Goal: Task Accomplishment & Management: Complete application form

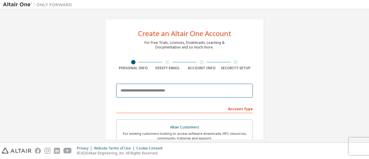
click at [185, 87] on input "email" at bounding box center [184, 91] width 137 height 14
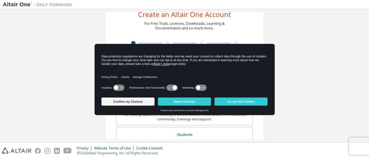
scroll to position [19, 0]
click at [233, 99] on button "Accept All Cookies" at bounding box center [241, 102] width 53 height 8
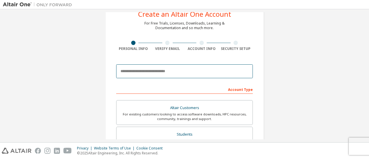
click at [159, 70] on input "email" at bounding box center [184, 71] width 137 height 14
type input "**********"
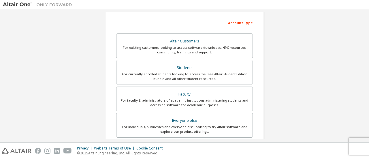
scroll to position [95, 0]
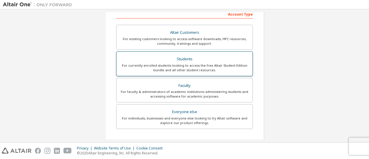
click at [181, 70] on div "For currently enrolled students looking to access the free Altair Student Editi…" at bounding box center [184, 67] width 129 height 9
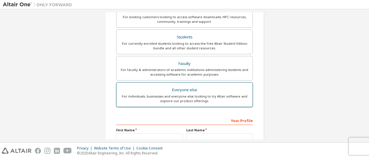
scroll to position [177, 0]
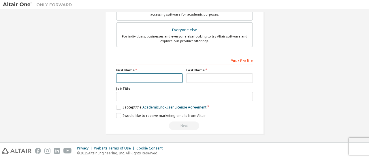
click at [152, 75] on input "text" at bounding box center [149, 78] width 67 height 10
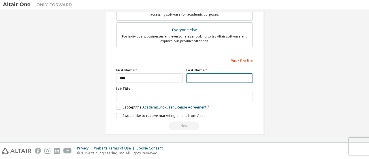
click at [221, 77] on input "text" at bounding box center [219, 78] width 67 height 10
drag, startPoint x: 167, startPoint y: 82, endPoint x: 161, endPoint y: 79, distance: 7.5
click at [161, 79] on div "Your Profile First Name *** Last Name Job Title Please provide State/Province t…" at bounding box center [184, 93] width 137 height 75
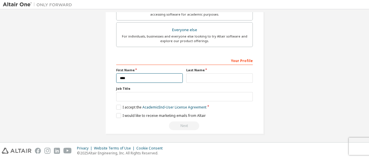
click at [161, 79] on input "***" at bounding box center [149, 78] width 67 height 10
type input "**********"
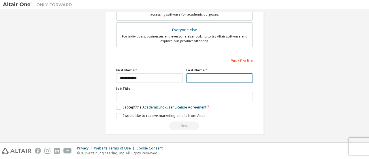
click at [190, 80] on input "text" at bounding box center [219, 78] width 67 height 10
type input "*******"
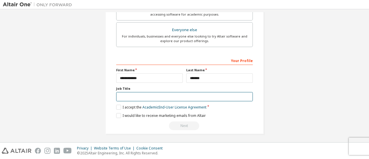
click at [169, 98] on input "text" at bounding box center [184, 97] width 137 height 10
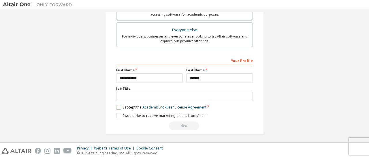
click at [116, 105] on label "I accept the Academic End-User License Agreement" at bounding box center [161, 107] width 90 height 5
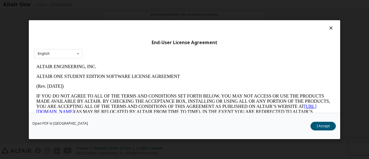
scroll to position [0, 0]
click at [317, 127] on button "I Accept" at bounding box center [323, 125] width 25 height 9
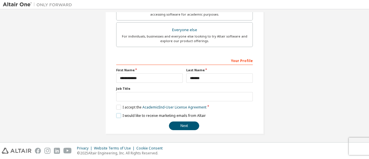
click at [119, 113] on label "I would like to receive marketing emails from Altair" at bounding box center [161, 115] width 90 height 5
click at [118, 114] on label "I would like to receive marketing emails from Altair" at bounding box center [161, 115] width 90 height 5
click at [188, 128] on button "Next" at bounding box center [184, 125] width 30 height 9
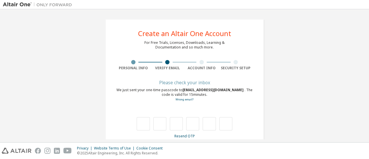
scroll to position [10, 0]
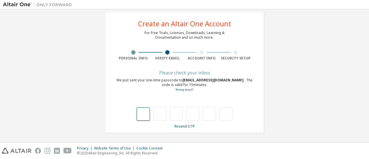
type input "*"
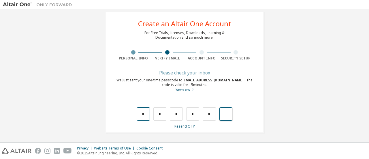
type input "*"
